Goal: Task Accomplishment & Management: Manage account settings

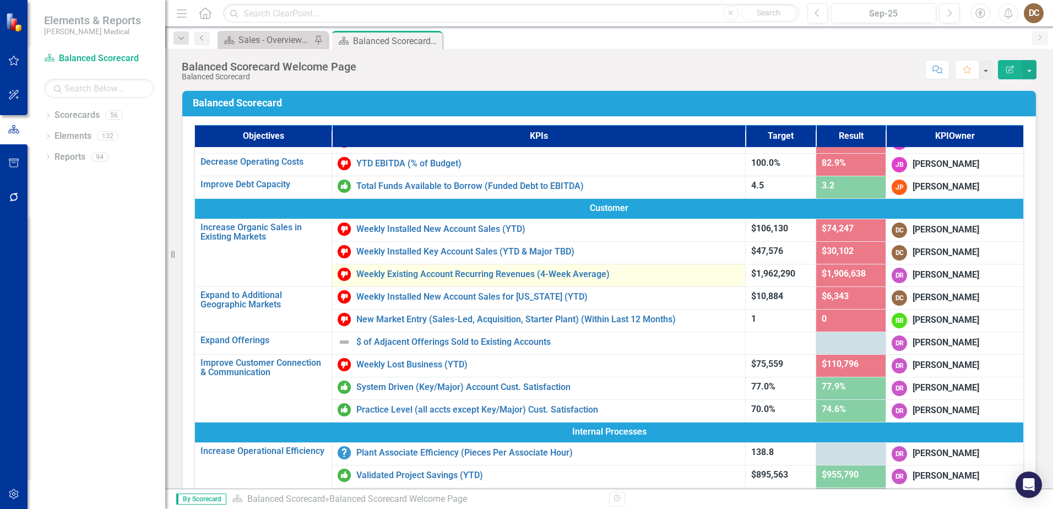
scroll to position [55, 0]
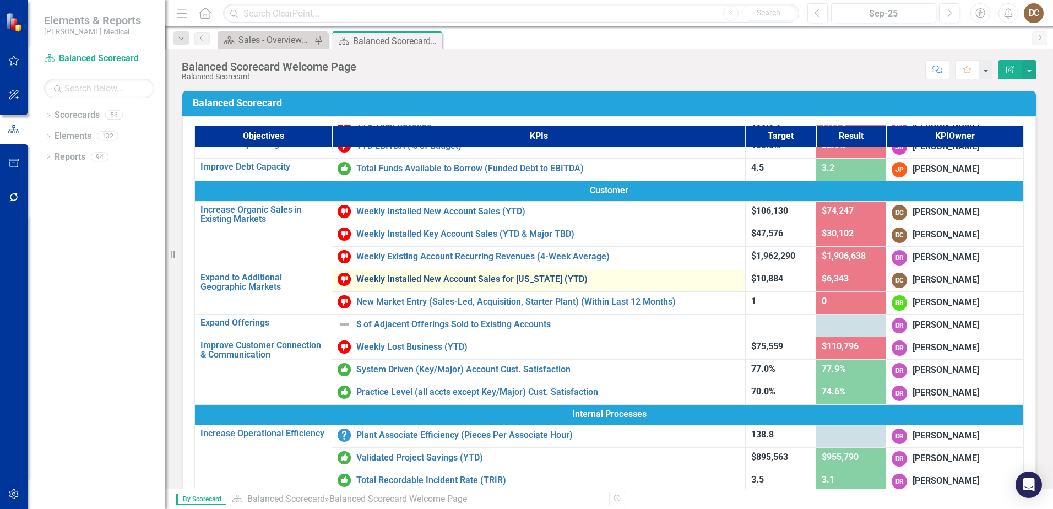
click at [513, 278] on link "Weekly Installed New Account Sales for [US_STATE] (YTD)" at bounding box center [547, 279] width 383 height 10
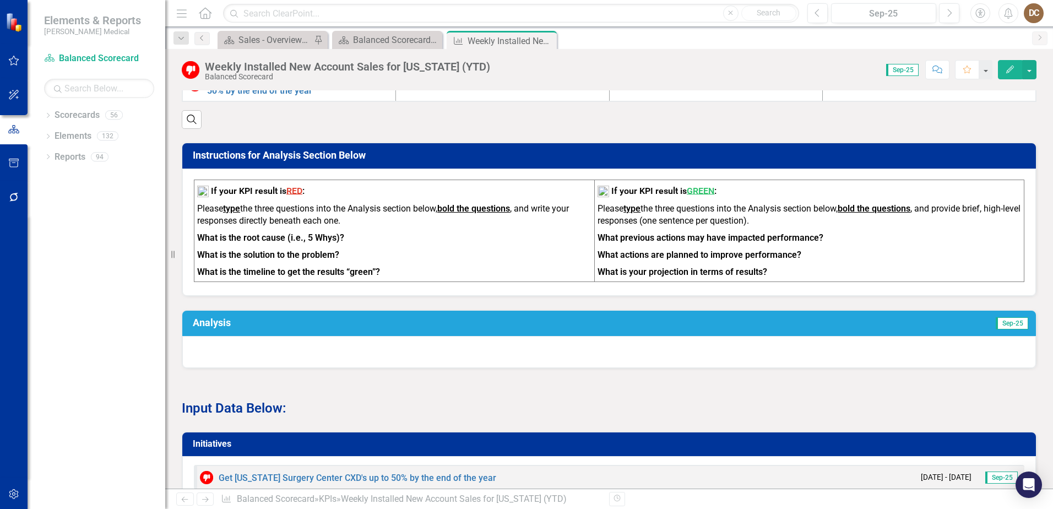
scroll to position [370, 0]
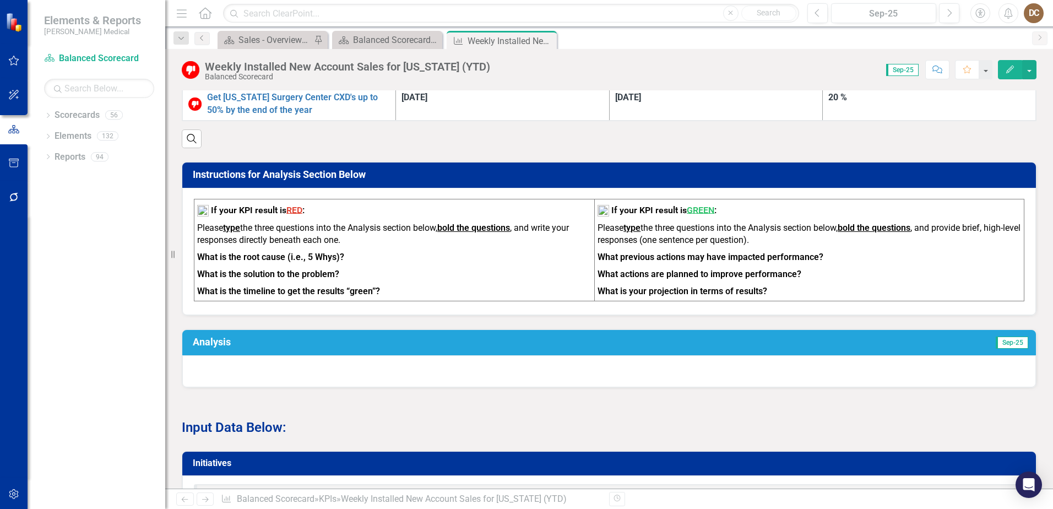
click at [671, 336] on td "Sep-25" at bounding box center [833, 343] width 393 height 19
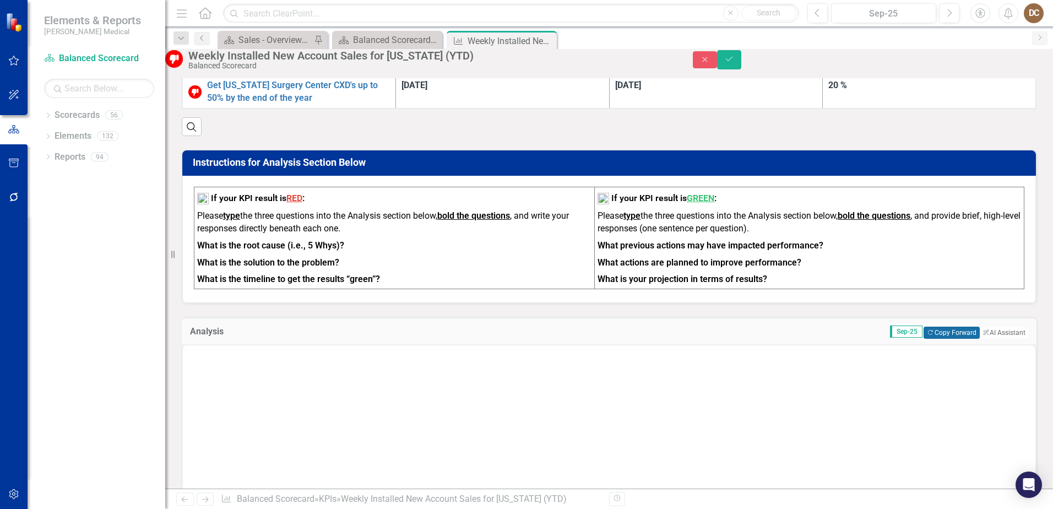
scroll to position [0, 0]
click at [948, 339] on button "Copy Forward Copy Forward" at bounding box center [952, 333] width 56 height 12
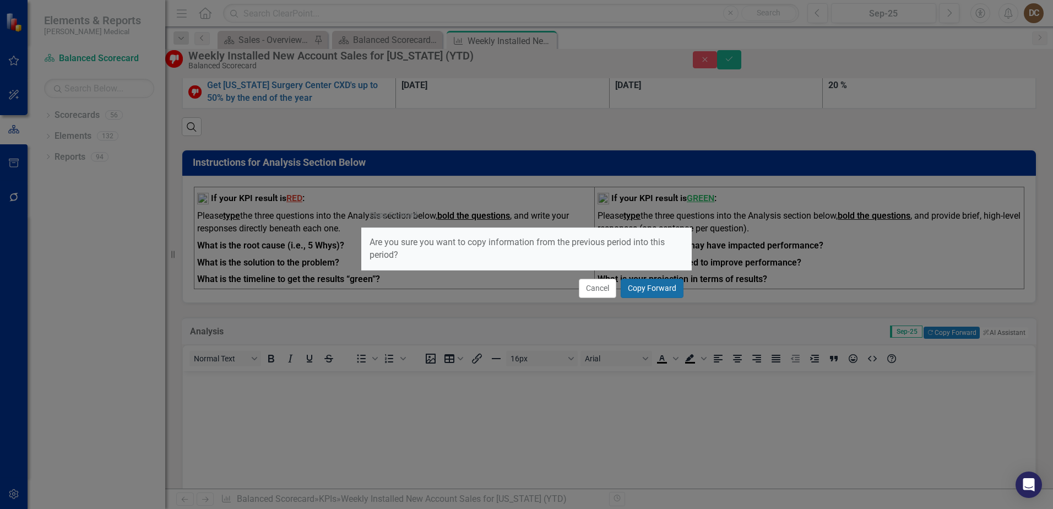
click at [627, 285] on button "Copy Forward" at bounding box center [652, 288] width 63 height 19
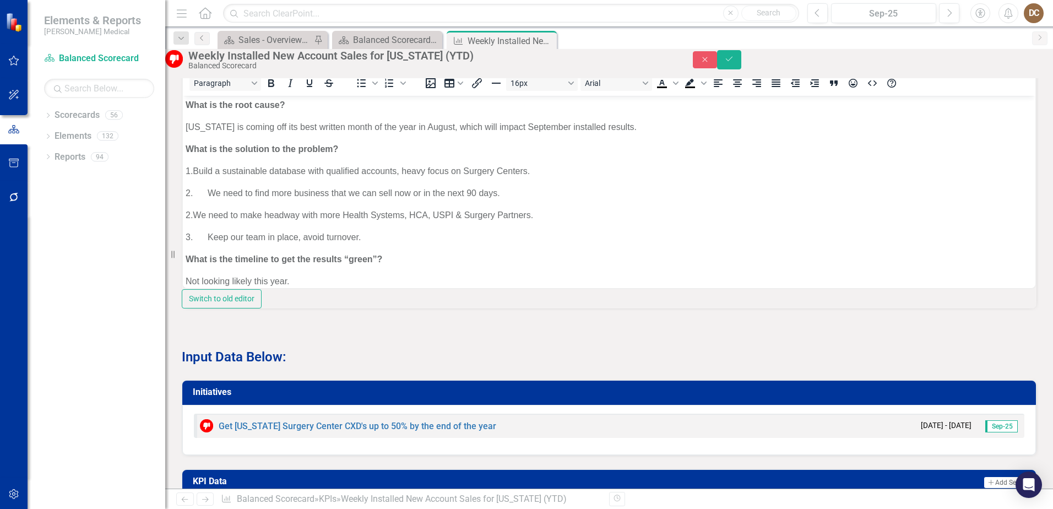
scroll to position [590, 0]
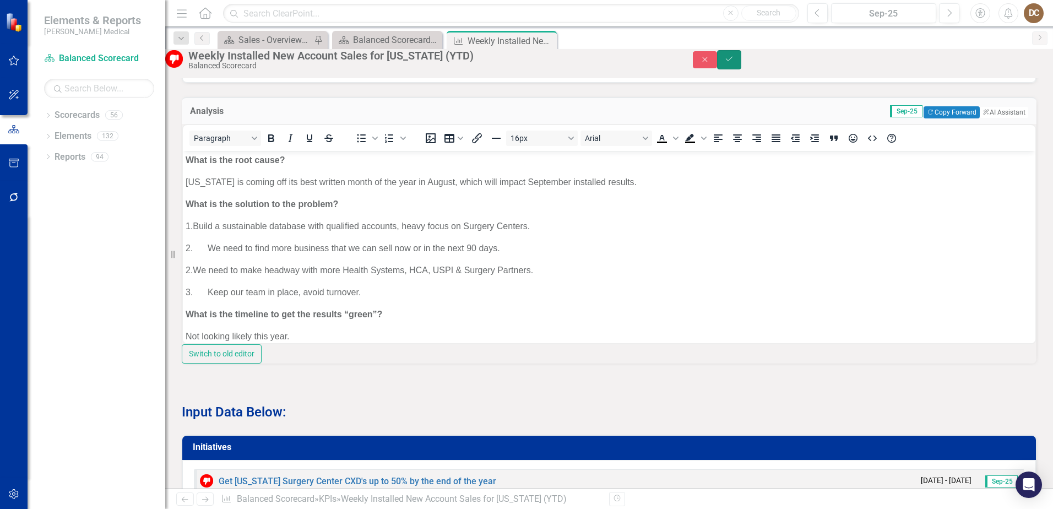
drag, startPoint x: 1029, startPoint y: 65, endPoint x: 675, endPoint y: 2, distance: 359.2
click at [734, 63] on icon "Save" at bounding box center [729, 59] width 10 height 8
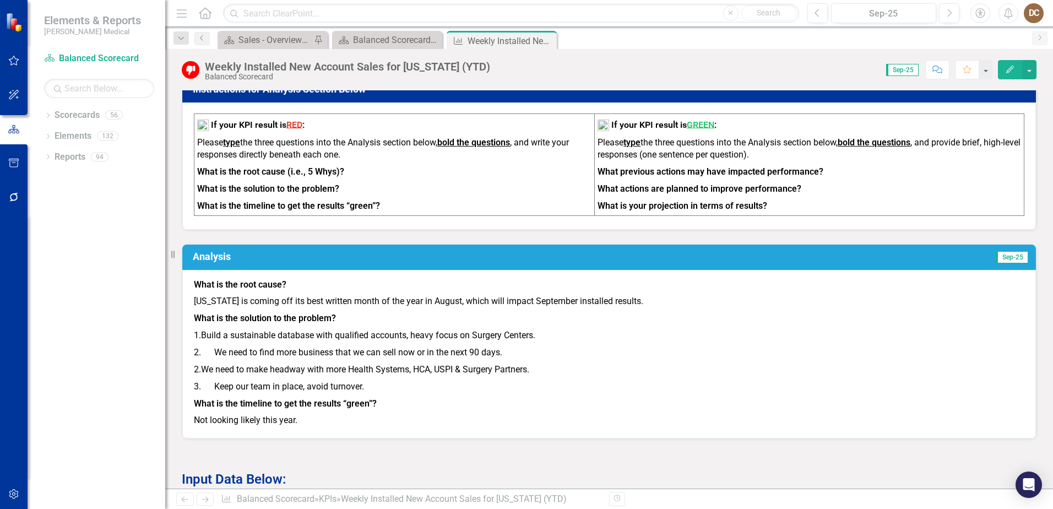
scroll to position [496, 0]
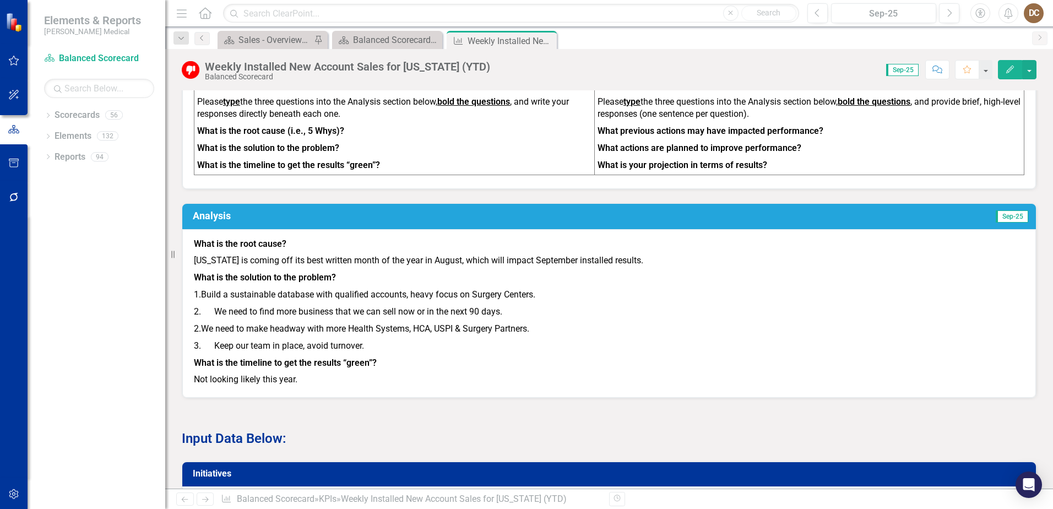
click at [648, 259] on p "[US_STATE] is coming off its best written month of the year in August, which wi…" at bounding box center [609, 260] width 831 height 17
click at [648, 260] on p "[US_STATE] is coming off its best written month of the year in August, which wi…" at bounding box center [609, 260] width 831 height 17
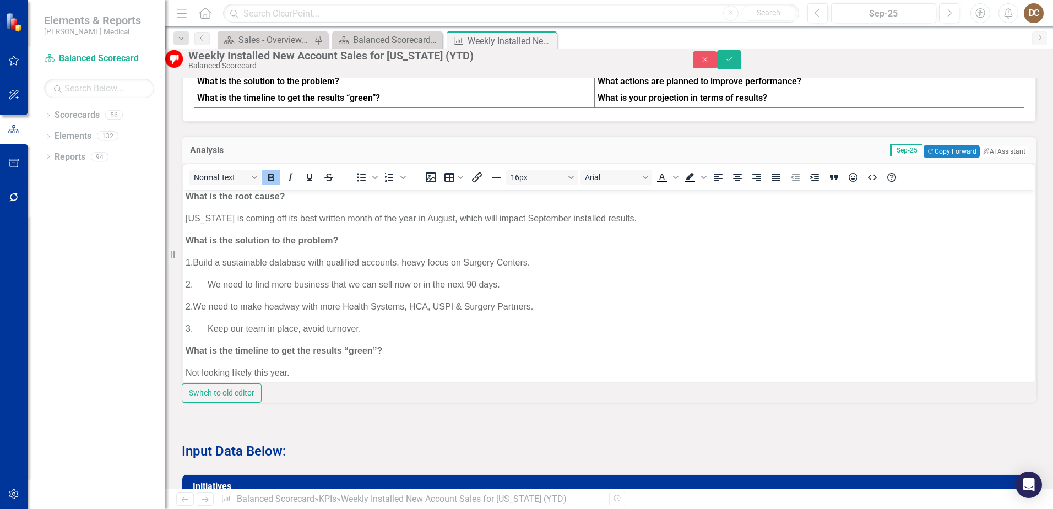
scroll to position [0, 0]
click at [741, 69] on button "Save" at bounding box center [729, 59] width 24 height 19
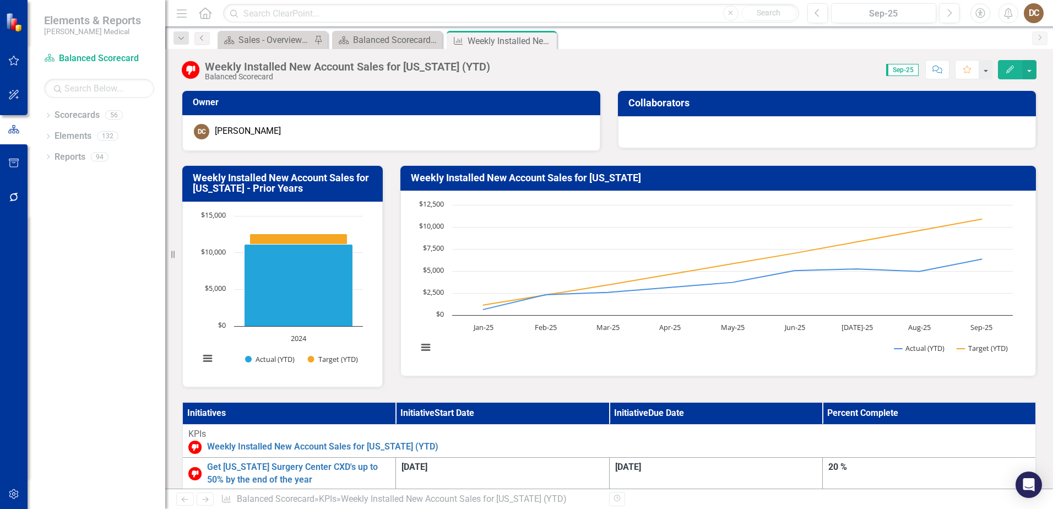
click at [1032, 170] on div "Weekly Installed New Account Sales for [US_STATE] Chart Line chart with 2 lines…" at bounding box center [719, 264] width 654 height 226
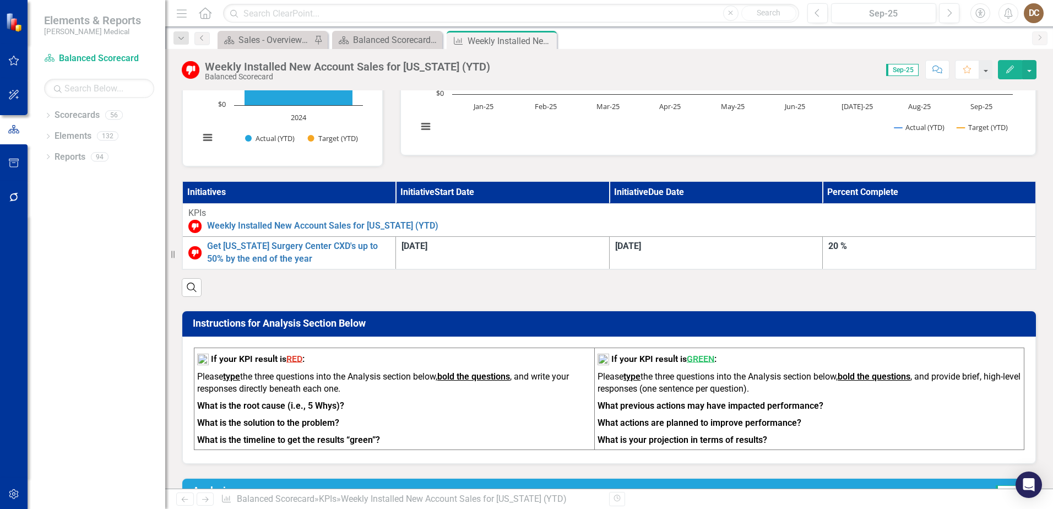
scroll to position [220, 0]
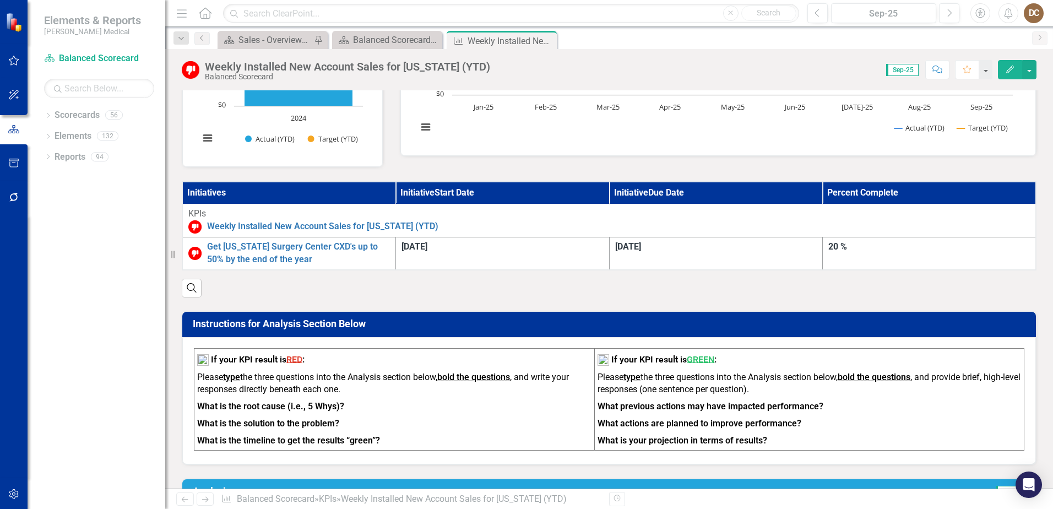
click at [396, 186] on th "Initiatives" at bounding box center [289, 193] width 214 height 22
click at [396, 199] on th "Initiatives" at bounding box center [289, 193] width 214 height 22
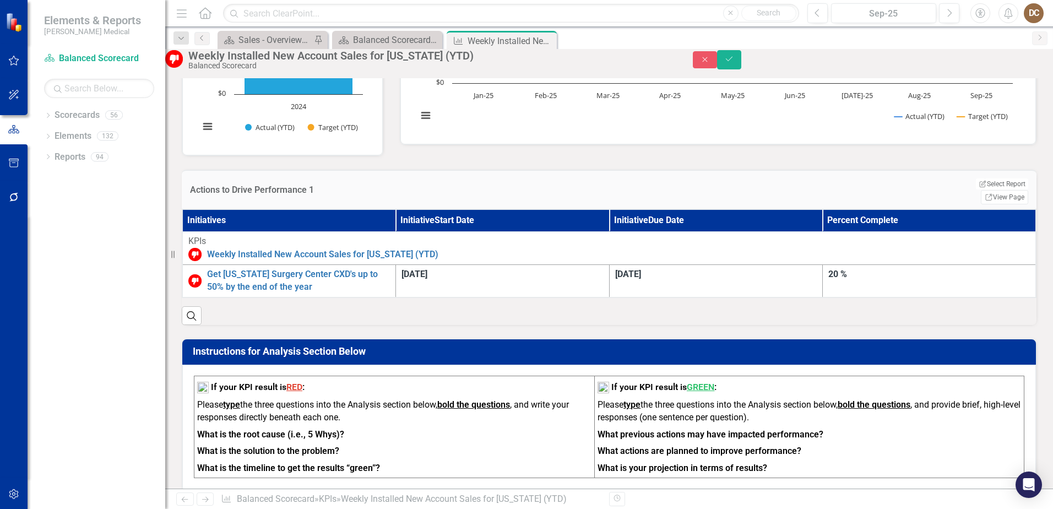
click at [546, 325] on div "Initiatives Initiative Start Date Initiative Due Date Percent Complete KPIs Wee…" at bounding box center [609, 267] width 855 height 116
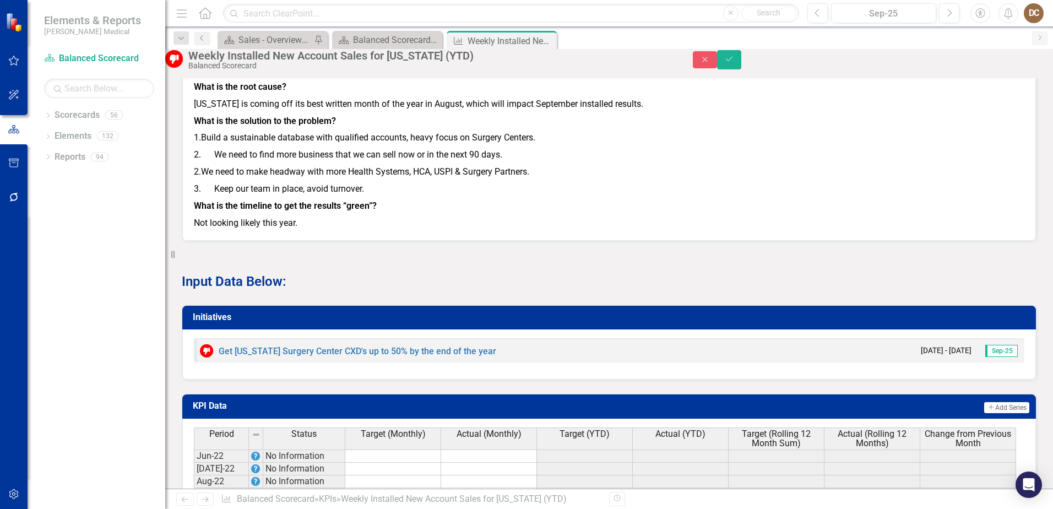
scroll to position [692, 0]
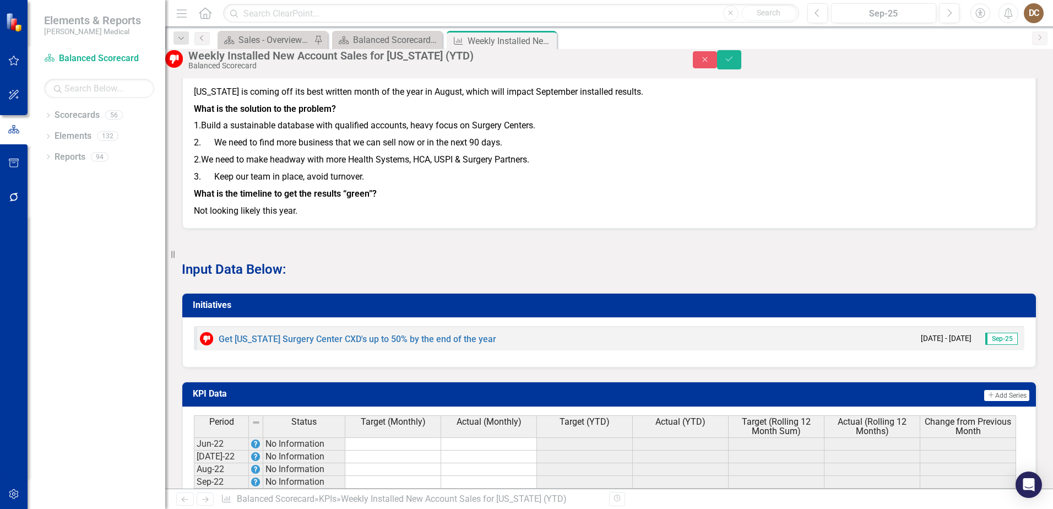
click at [921, 273] on div "Input Data Below:" at bounding box center [608, 254] width 871 height 50
click at [920, 273] on div "Input Data Below:" at bounding box center [608, 254] width 871 height 50
drag, startPoint x: 920, startPoint y: 273, endPoint x: 782, endPoint y: 266, distance: 138.4
click at [782, 266] on div "Input Data Below:" at bounding box center [608, 254] width 871 height 50
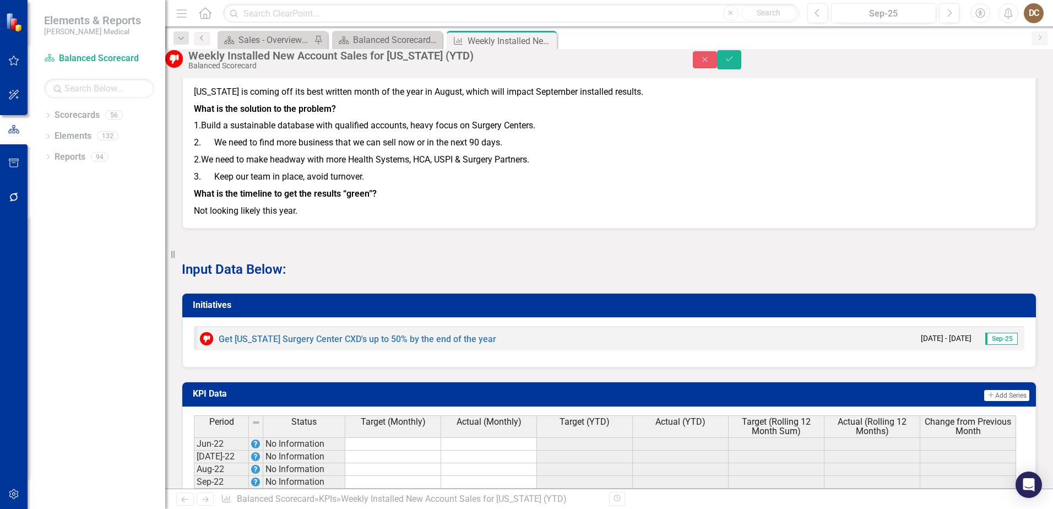
click at [676, 366] on div "Initiatives Get [US_STATE] Surgery Center CXD's up to 50% by the end of the yea…" at bounding box center [608, 323] width 871 height 89
click at [676, 367] on div "Initiatives Get [US_STATE] Surgery Center CXD's up to 50% by the end of the yea…" at bounding box center [608, 323] width 871 height 89
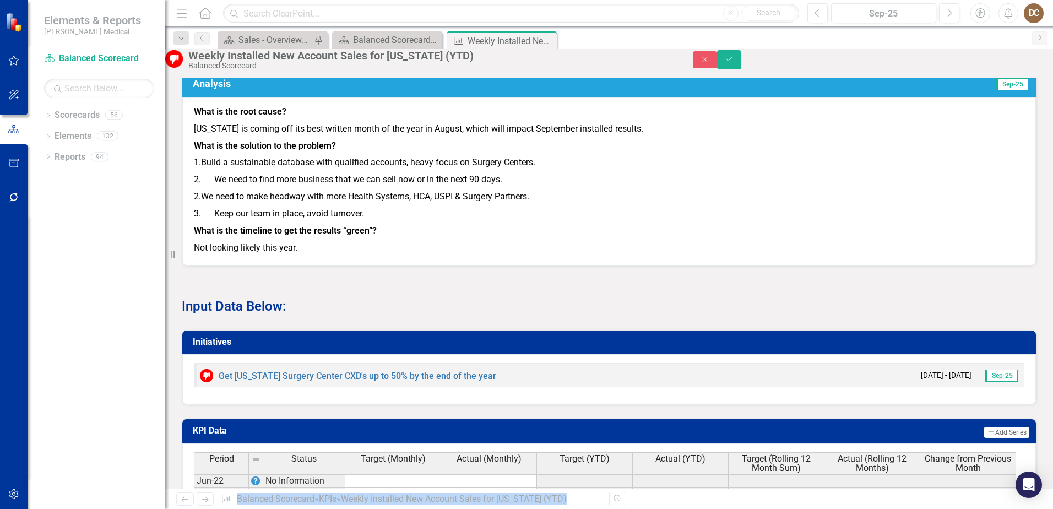
scroll to position [637, 0]
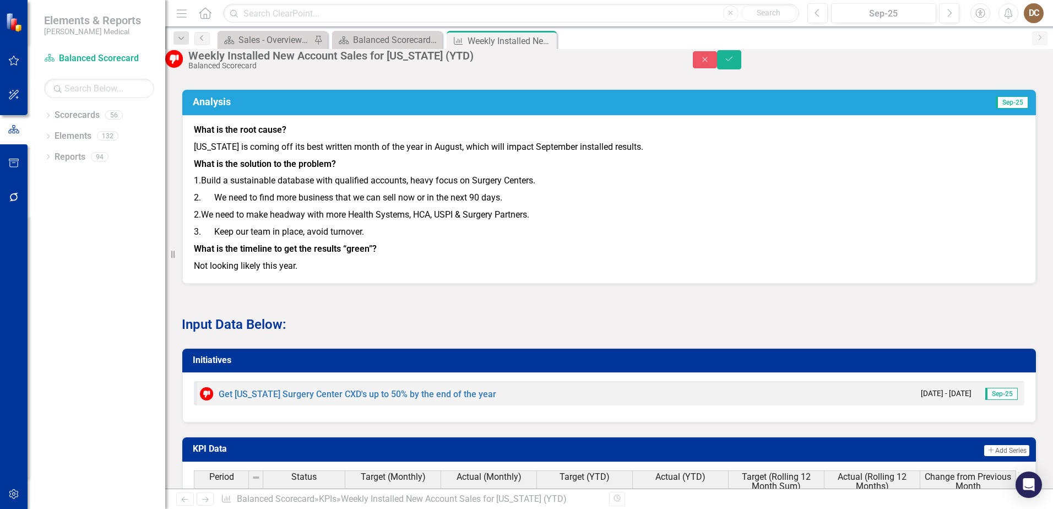
click at [699, 190] on div "Analysis Sep-25 What is the root cause? [US_STATE] is coming off its best writt…" at bounding box center [608, 179] width 871 height 209
click at [700, 191] on div "Analysis Sep-25 What is the root cause? [US_STATE] is coming off its best writt…" at bounding box center [608, 179] width 871 height 209
drag, startPoint x: 700, startPoint y: 191, endPoint x: 611, endPoint y: 199, distance: 89.7
click at [611, 199] on div "Analysis Sep-25 What is the root cause? [US_STATE] is coming off its best writt…" at bounding box center [608, 179] width 871 height 209
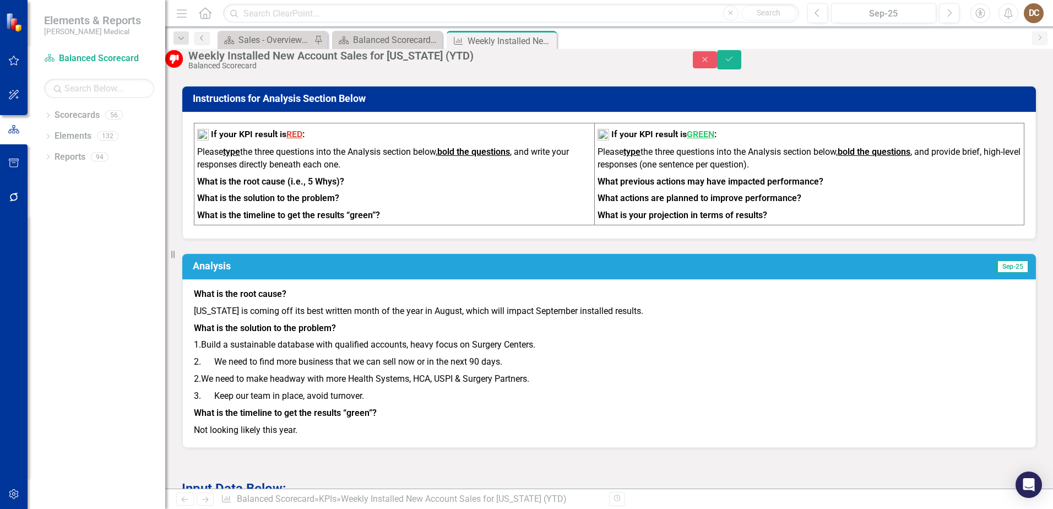
scroll to position [472, 0]
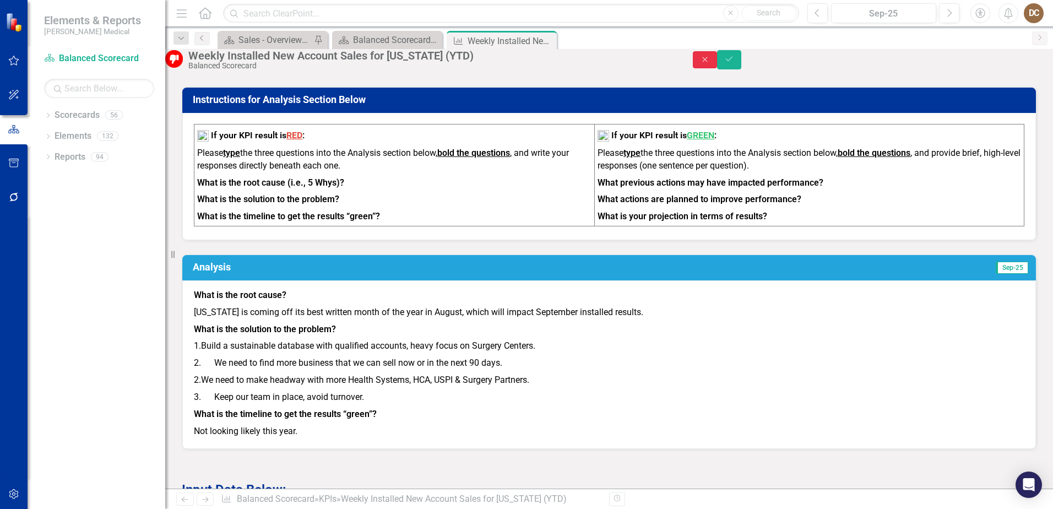
drag, startPoint x: 986, startPoint y: 62, endPoint x: 853, endPoint y: 206, distance: 196.4
click at [717, 63] on button "Close" at bounding box center [705, 59] width 24 height 17
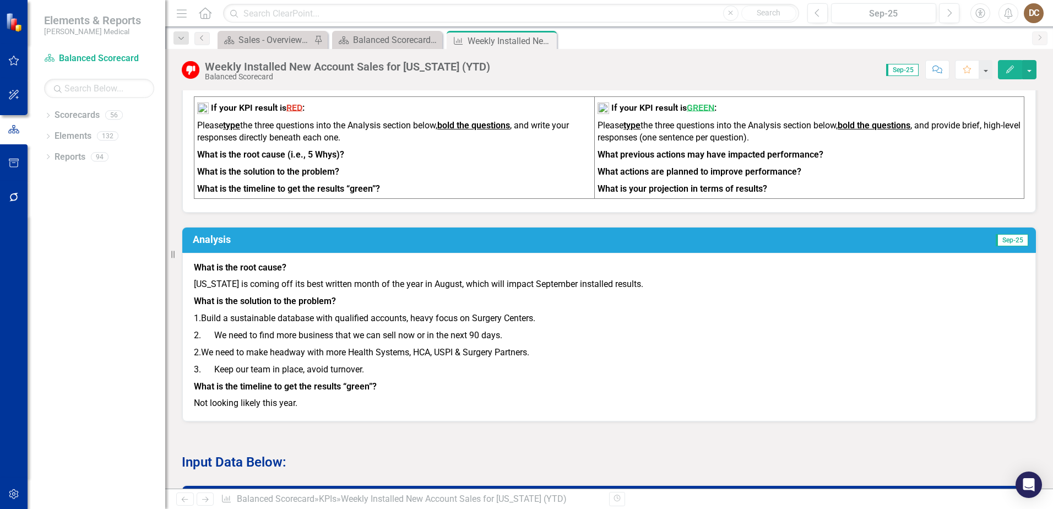
scroll to position [426, 0]
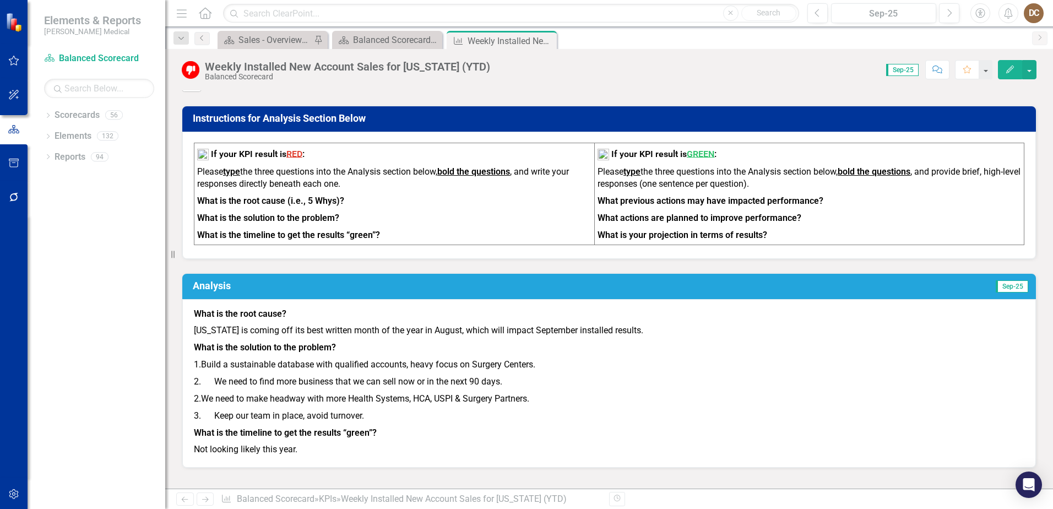
click at [692, 316] on p "What is the root cause?" at bounding box center [609, 315] width 831 height 15
click at [692, 316] on span "What is the root cause? [US_STATE] is coming off its best written month of the …" at bounding box center [609, 382] width 831 height 149
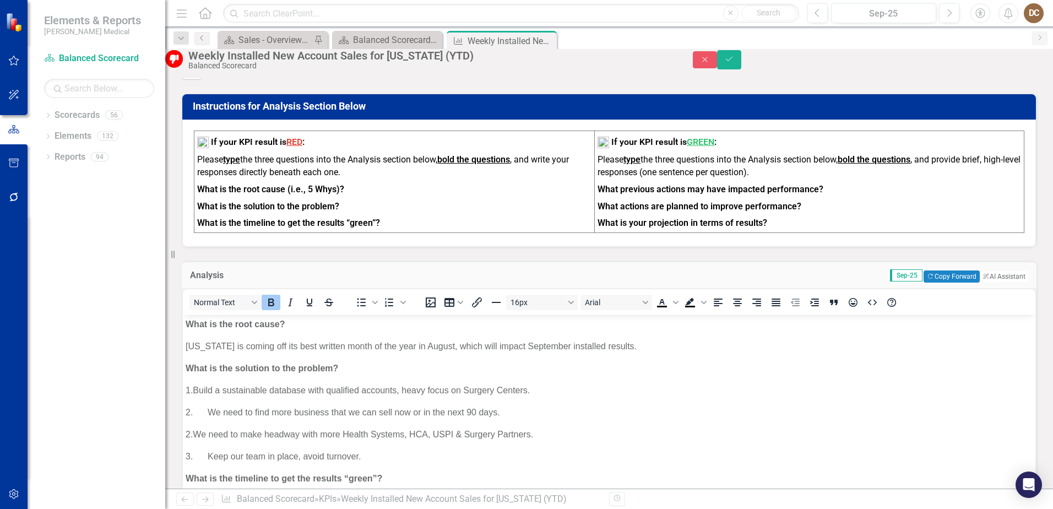
scroll to position [0, 0]
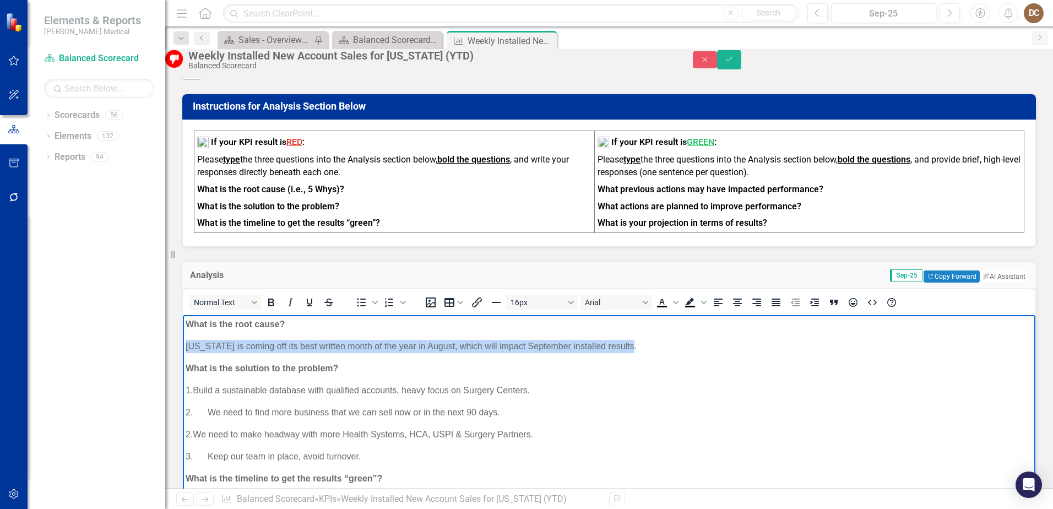
drag, startPoint x: 632, startPoint y: 343, endPoint x: 161, endPoint y: 345, distance: 470.4
click at [183, 345] on html "What is the root cause? [US_STATE] is coming off its best written month of the …" at bounding box center [609, 416] width 853 height 204
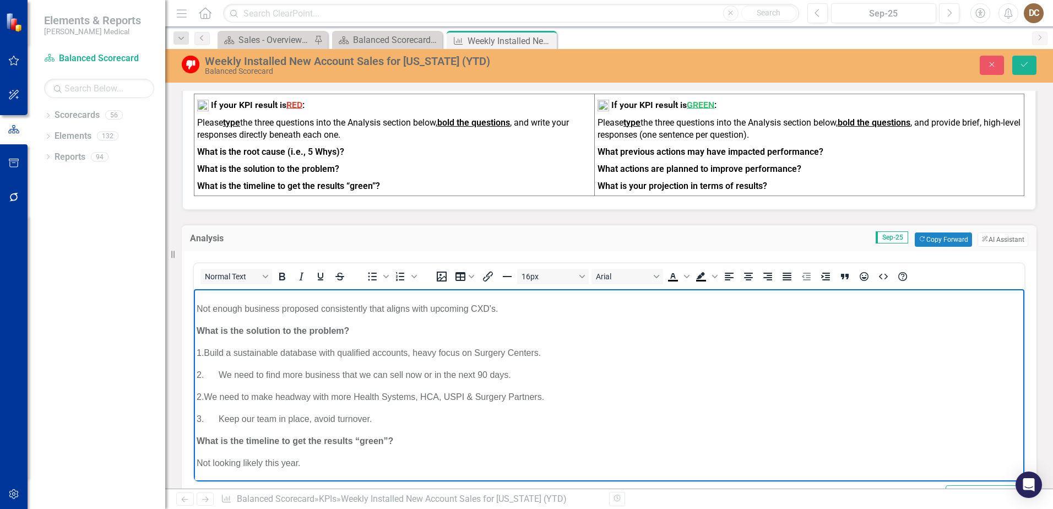
scroll to position [481, 0]
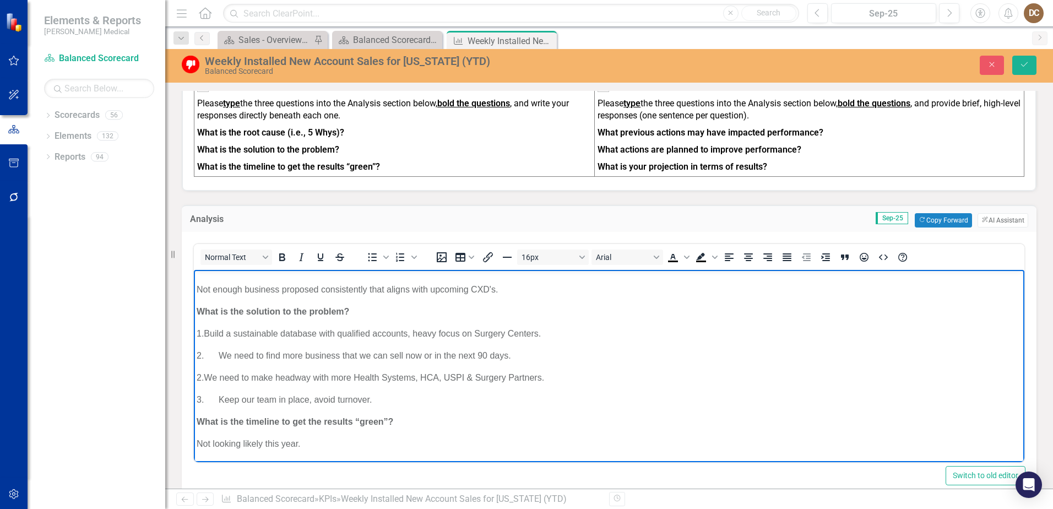
click at [597, 375] on p "2. We need to make headway with more Health Systems, HCA, USPI & Surgery Partne…" at bounding box center [609, 377] width 825 height 13
